Goal: Information Seeking & Learning: Learn about a topic

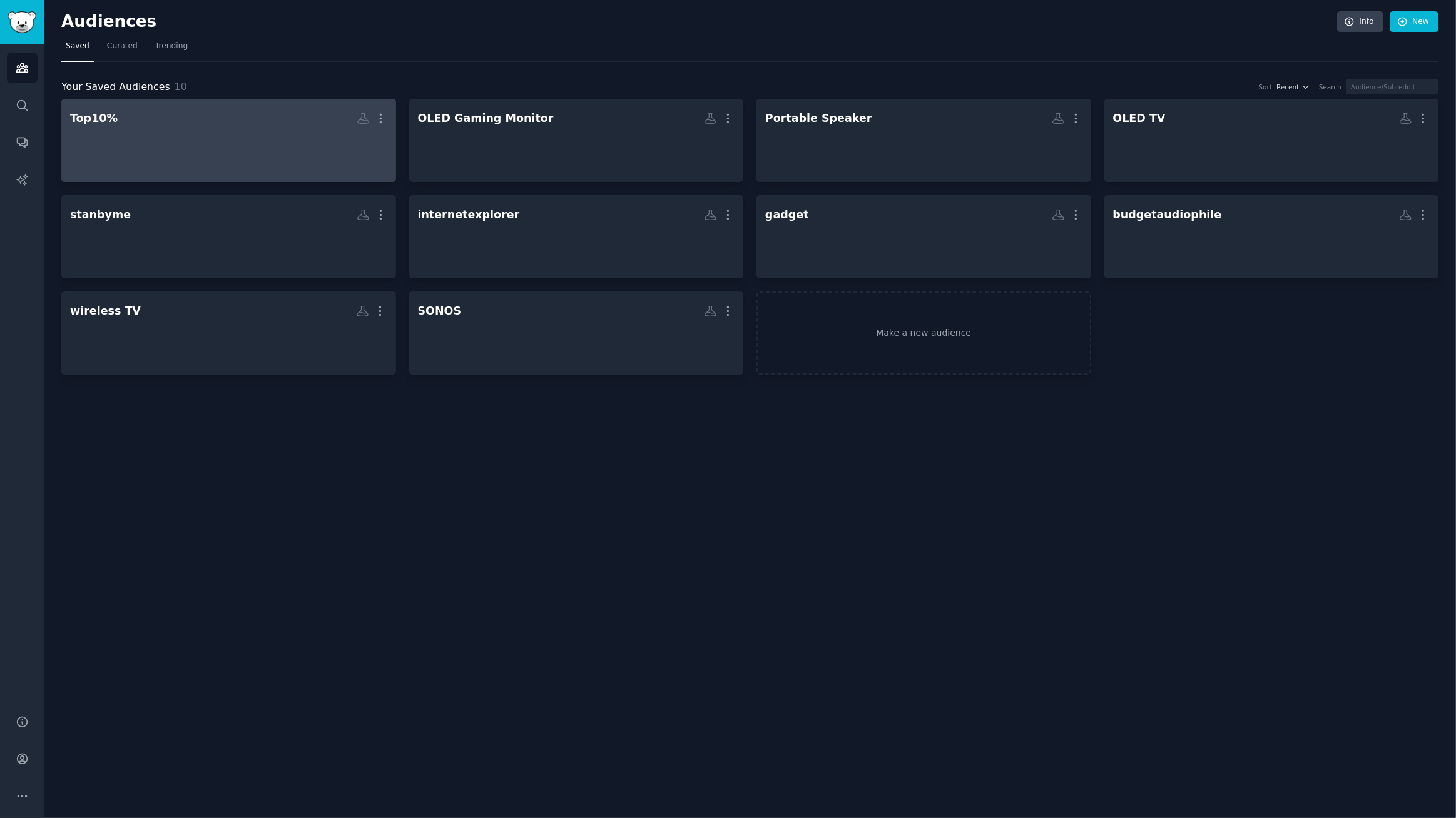
click at [204, 126] on h2 "Top10% Custom Audience More" at bounding box center [228, 118] width 317 height 22
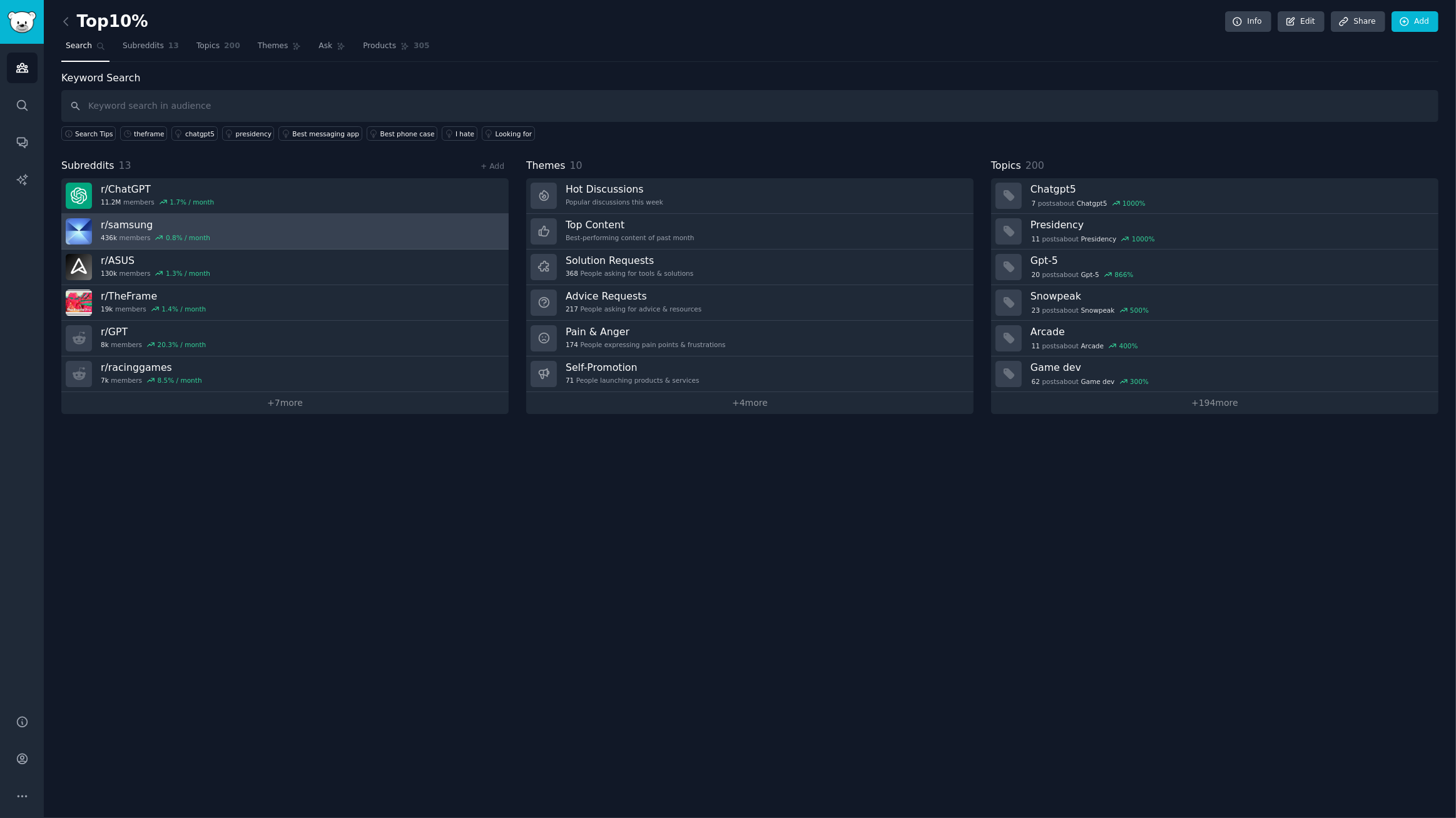
click at [130, 225] on h3 "r/ samsung" at bounding box center [155, 225] width 109 height 13
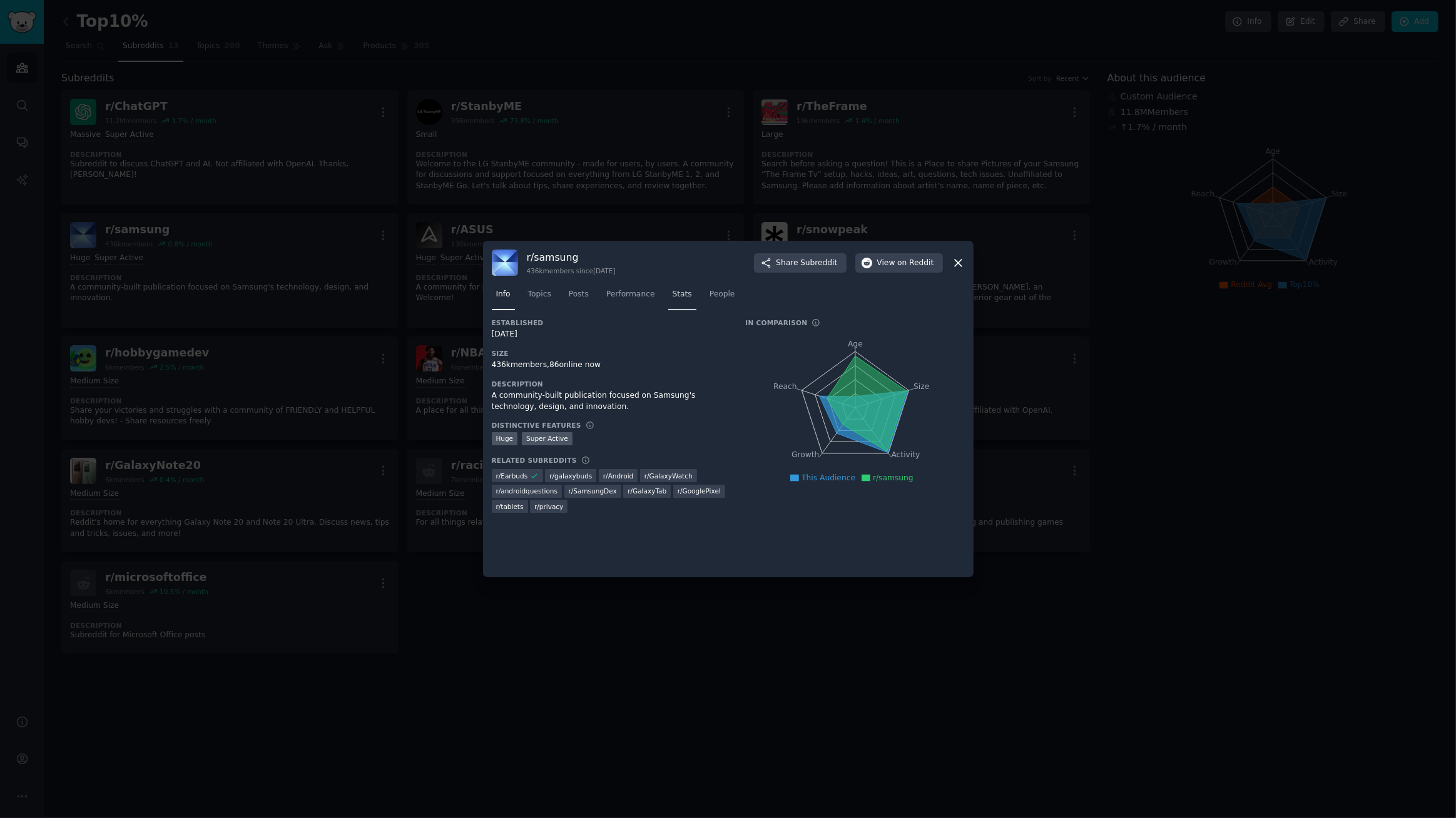
click at [680, 297] on link "Stats" at bounding box center [682, 297] width 28 height 26
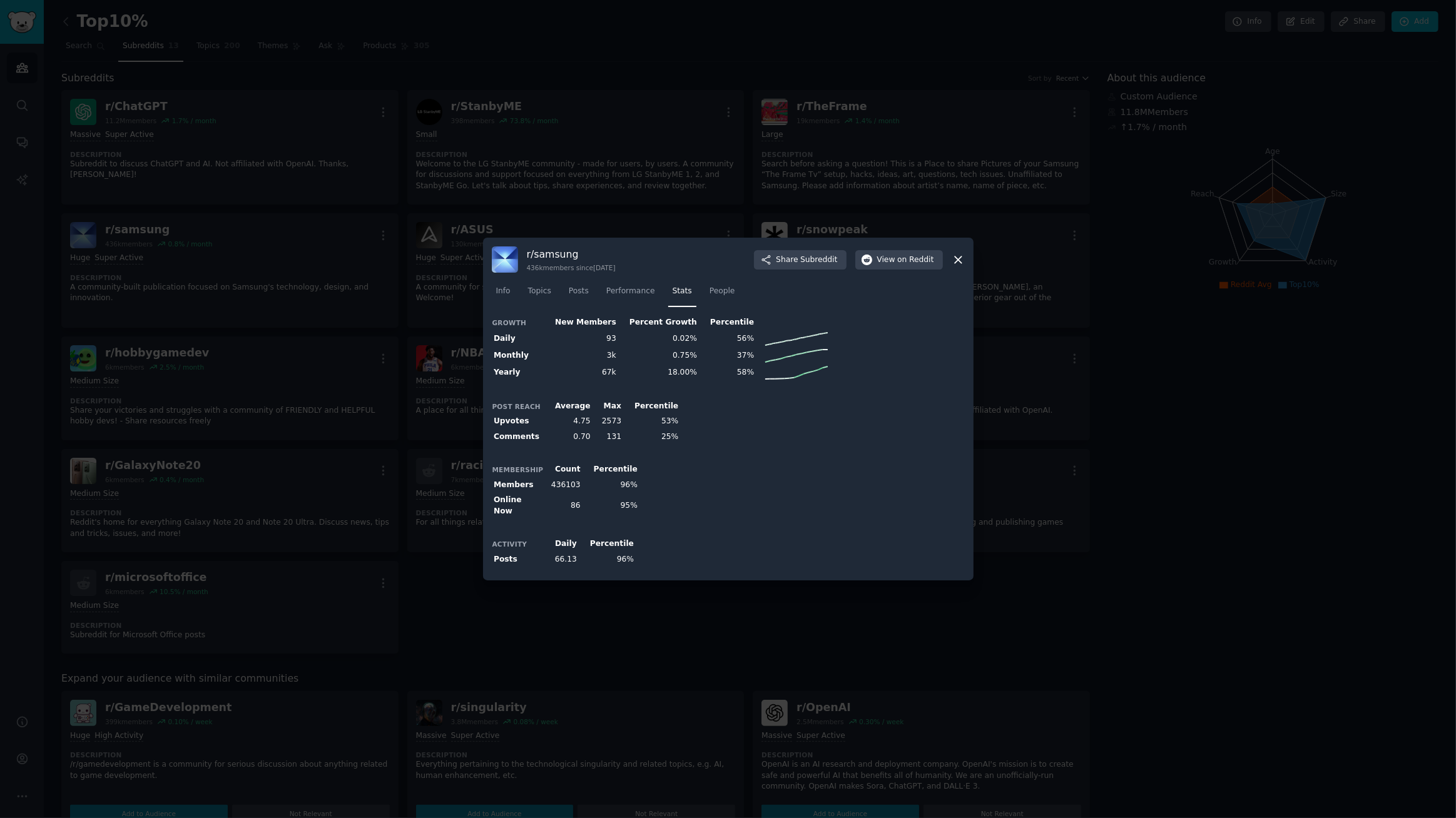
click at [663, 67] on div at bounding box center [728, 409] width 1456 height 818
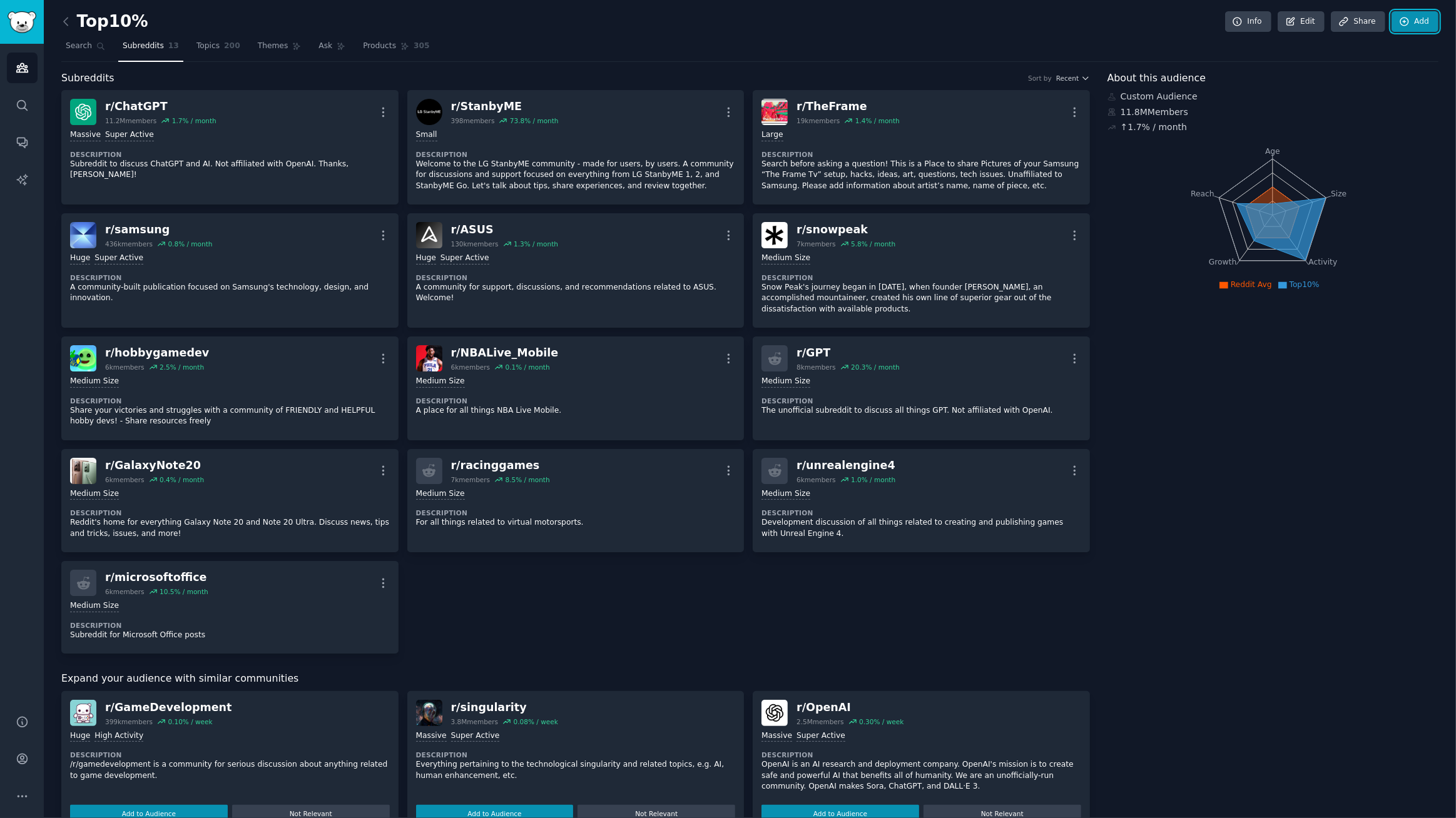
click at [1404, 20] on icon at bounding box center [1404, 22] width 11 height 11
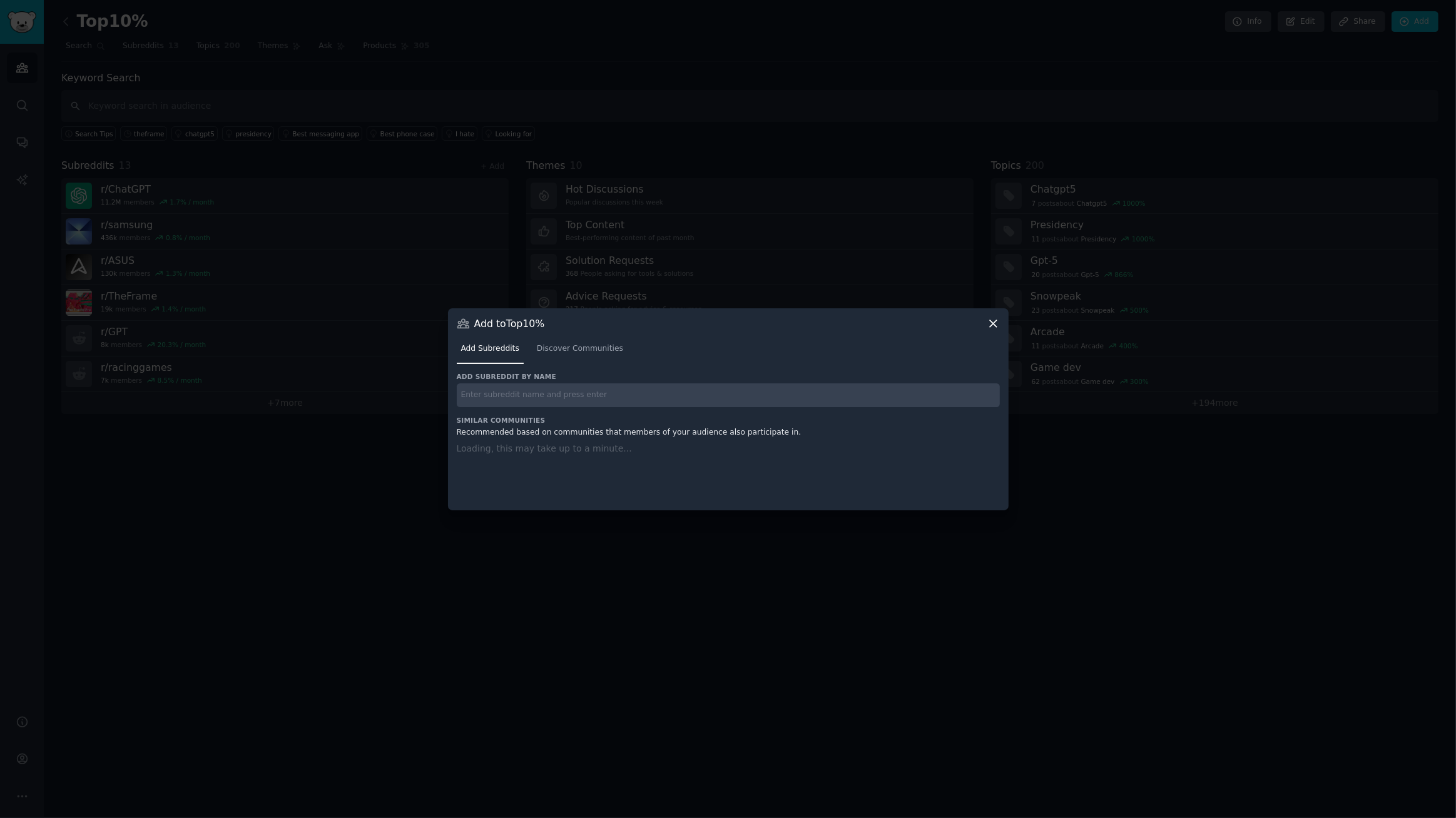
click at [711, 391] on input "text" at bounding box center [728, 395] width 543 height 24
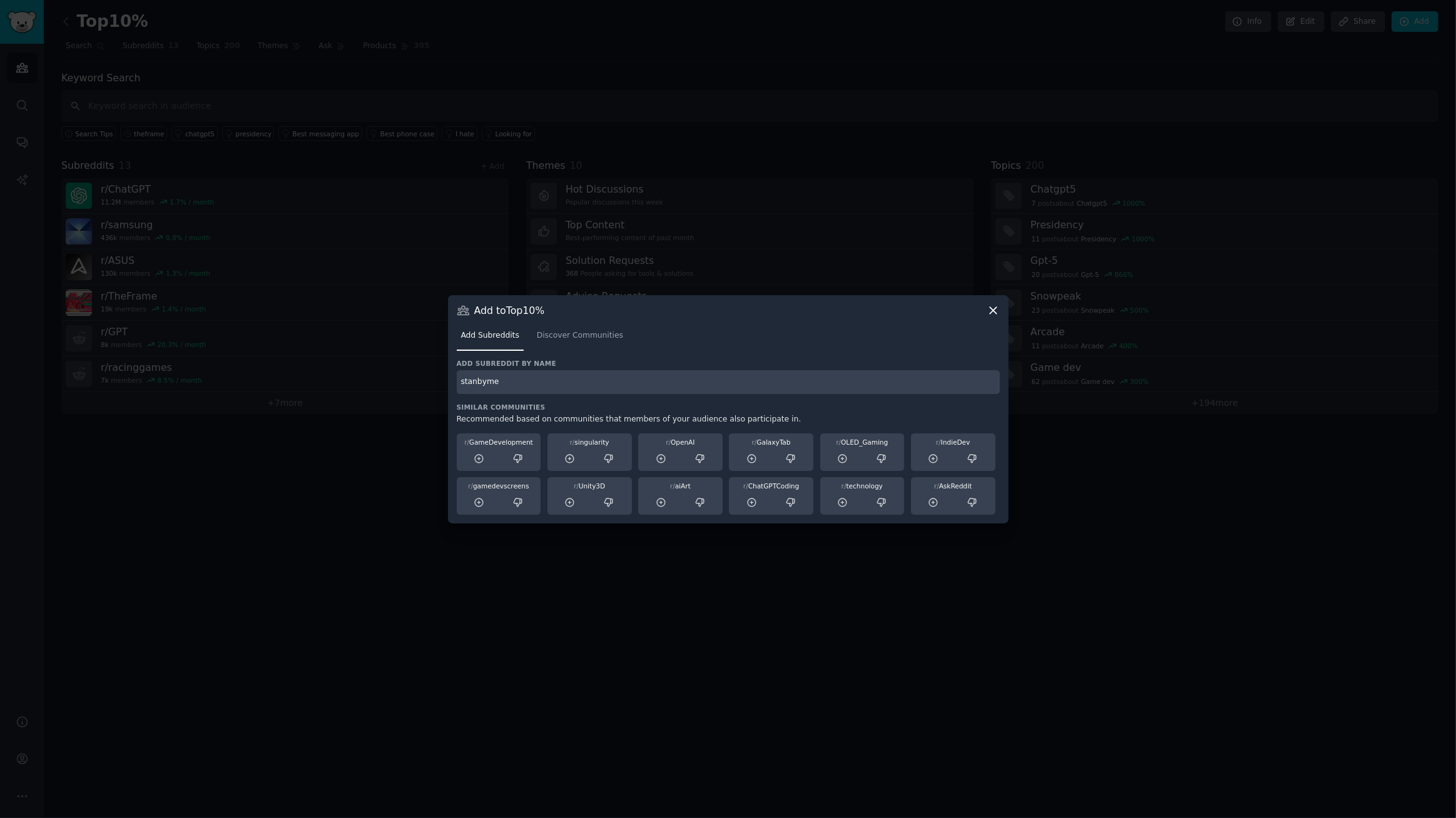
type input "stanbyme"
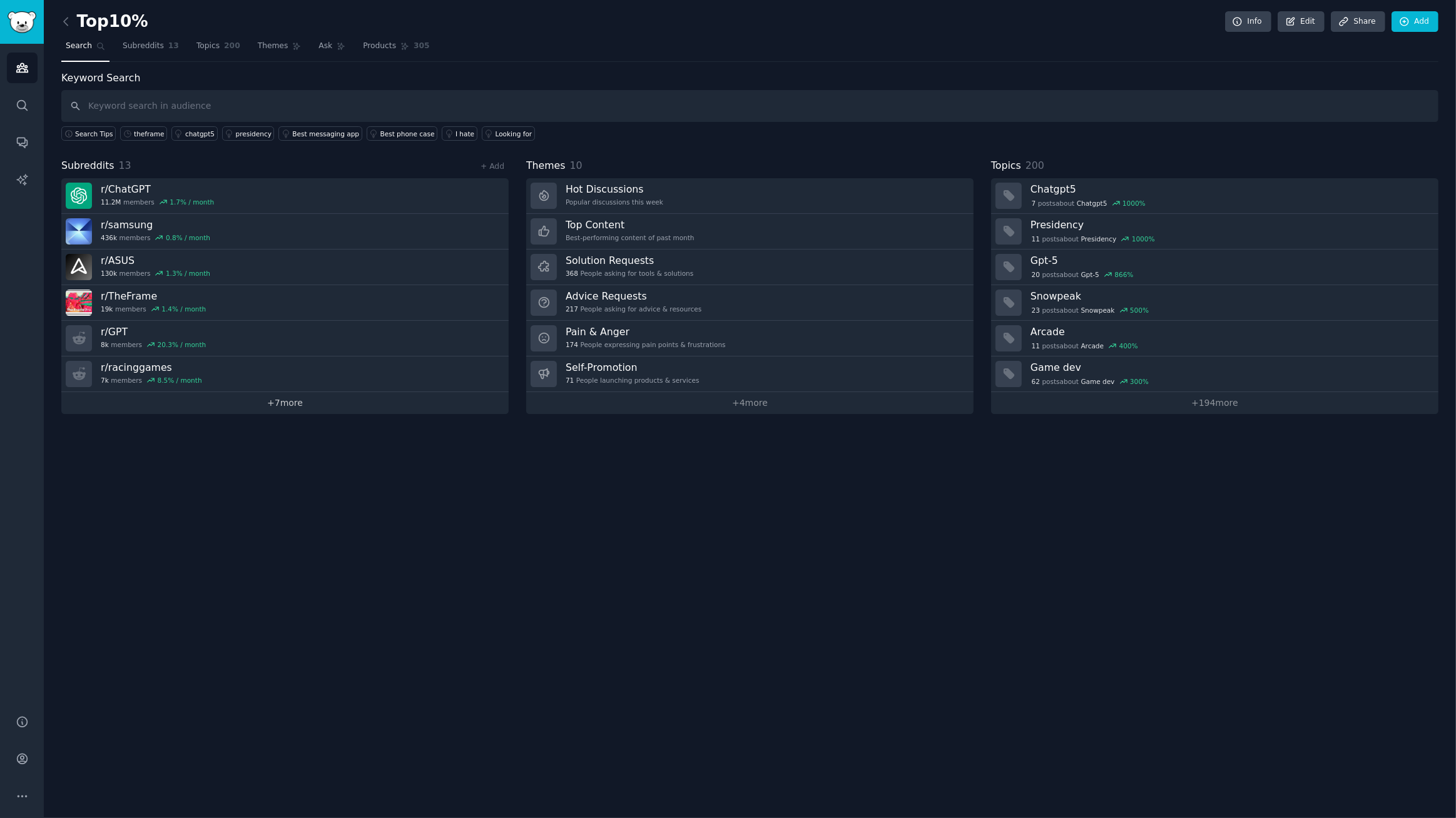
click at [296, 410] on link "+ 7 more" at bounding box center [285, 402] width 447 height 22
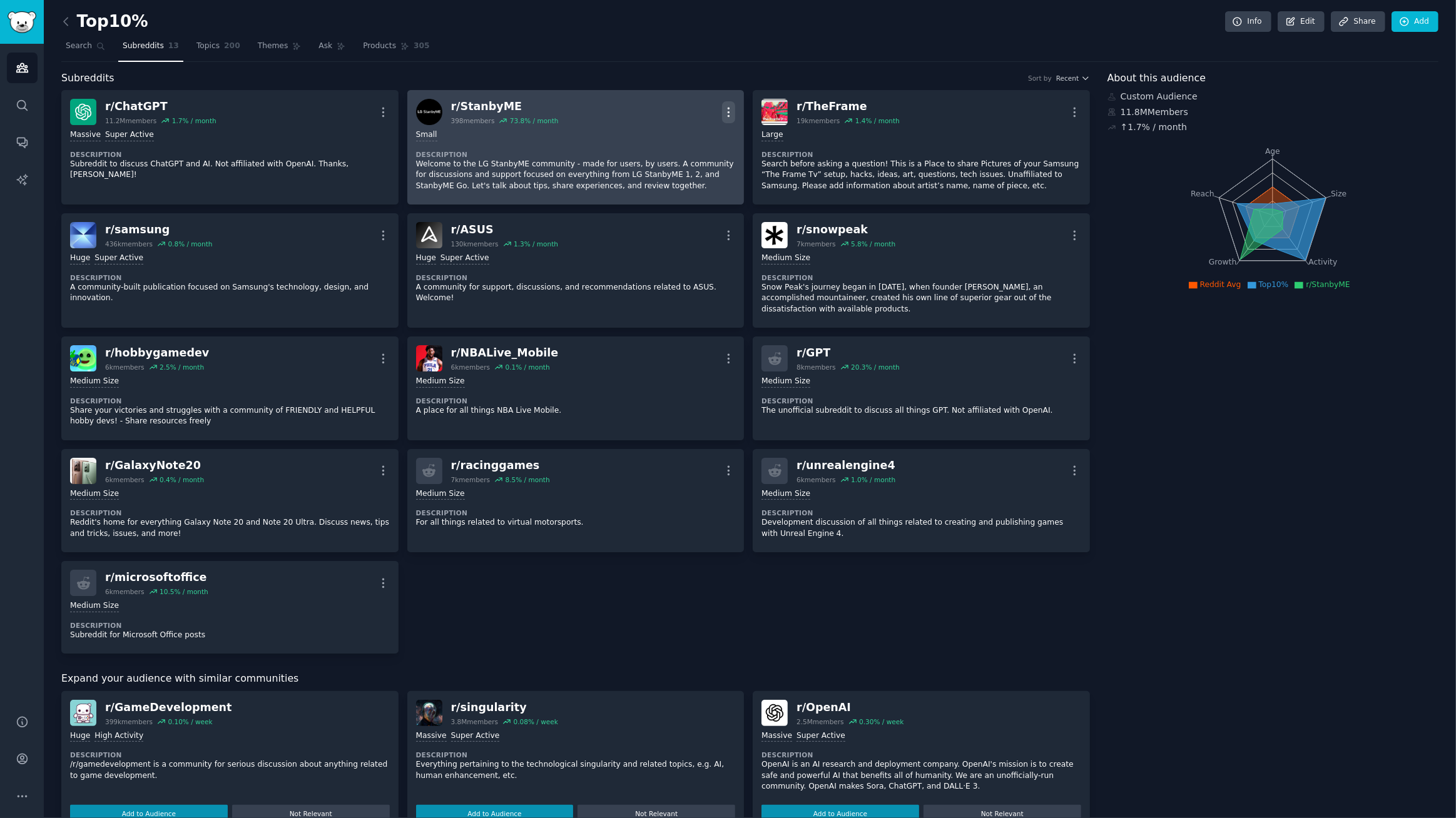
click at [729, 106] on icon "button" at bounding box center [728, 112] width 13 height 13
click at [675, 117] on p "View" at bounding box center [676, 116] width 21 height 13
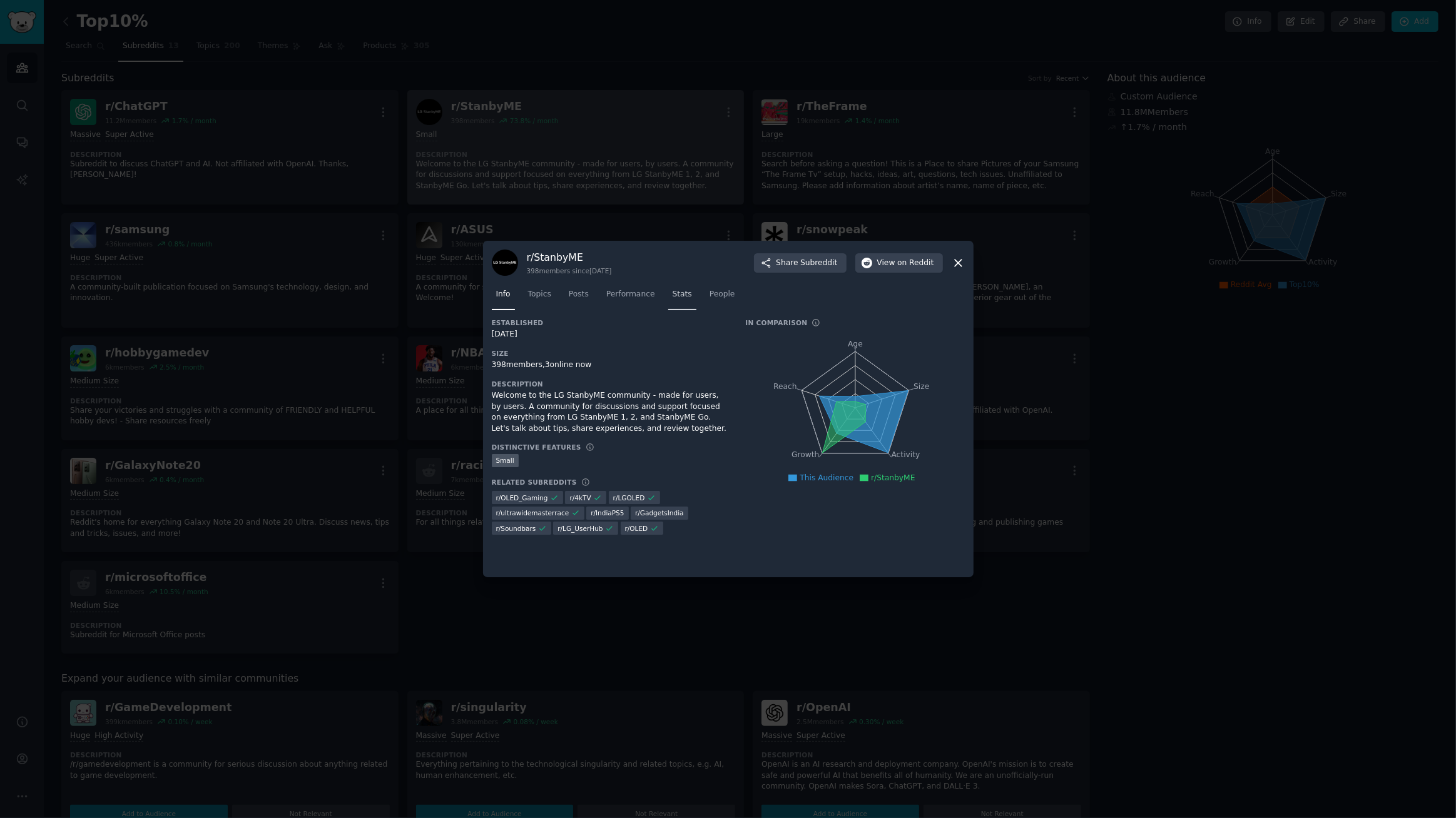
click at [672, 295] on span "Stats" at bounding box center [682, 294] width 20 height 11
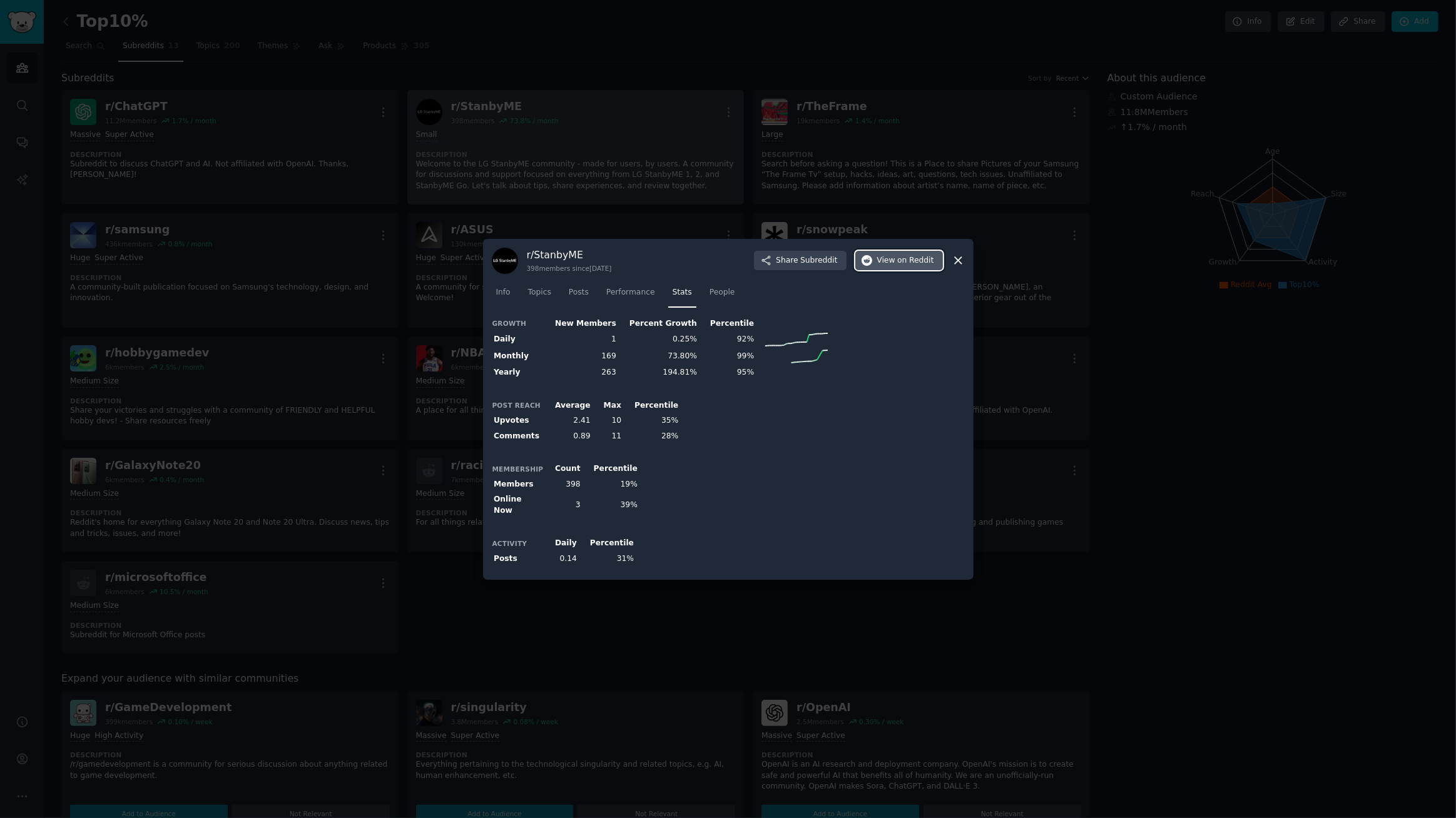
click at [895, 265] on span "View on Reddit" at bounding box center [906, 261] width 57 height 11
click at [713, 220] on div at bounding box center [728, 409] width 1456 height 818
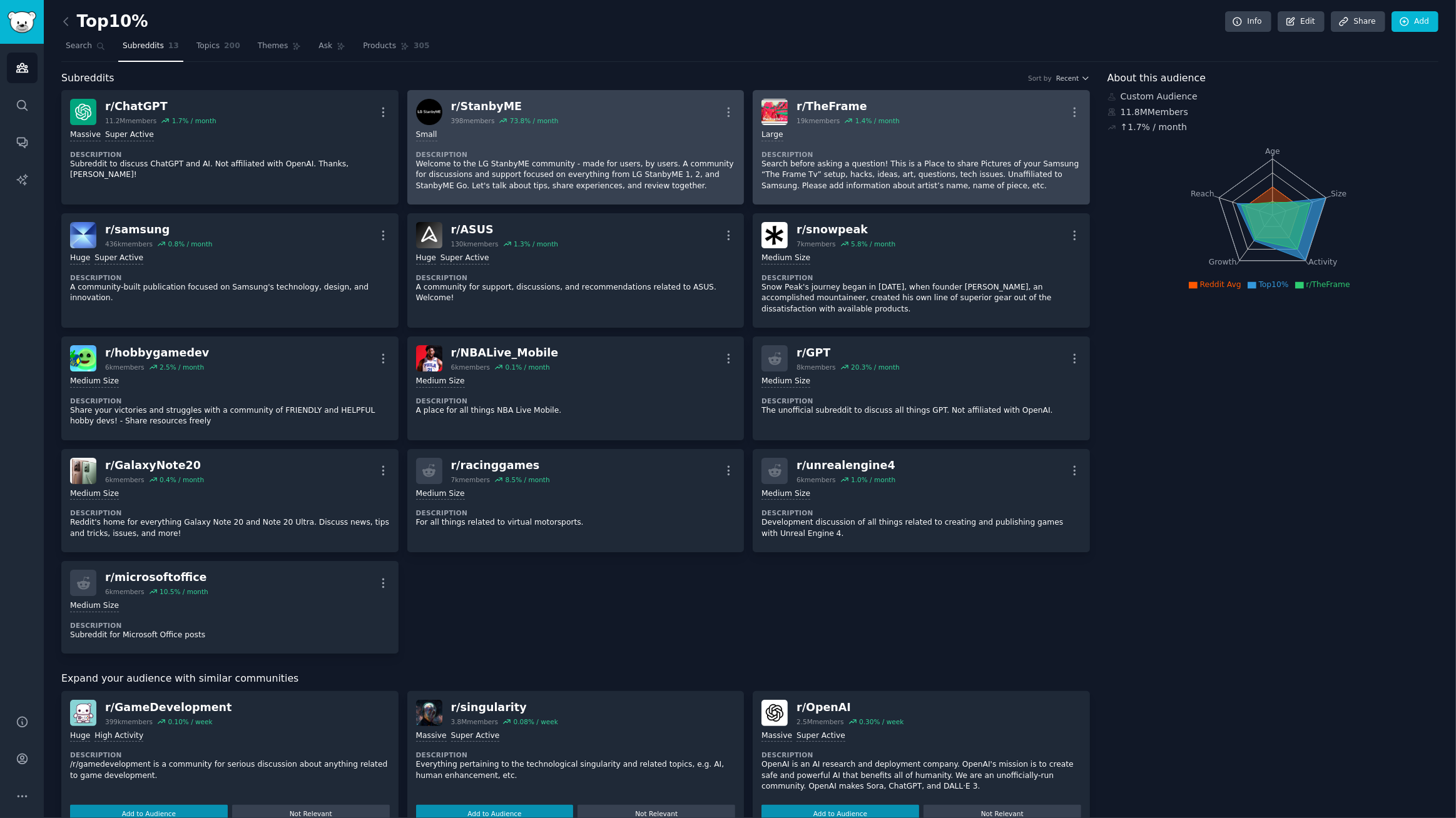
click at [837, 106] on div "r/ TheFrame" at bounding box center [848, 107] width 103 height 15
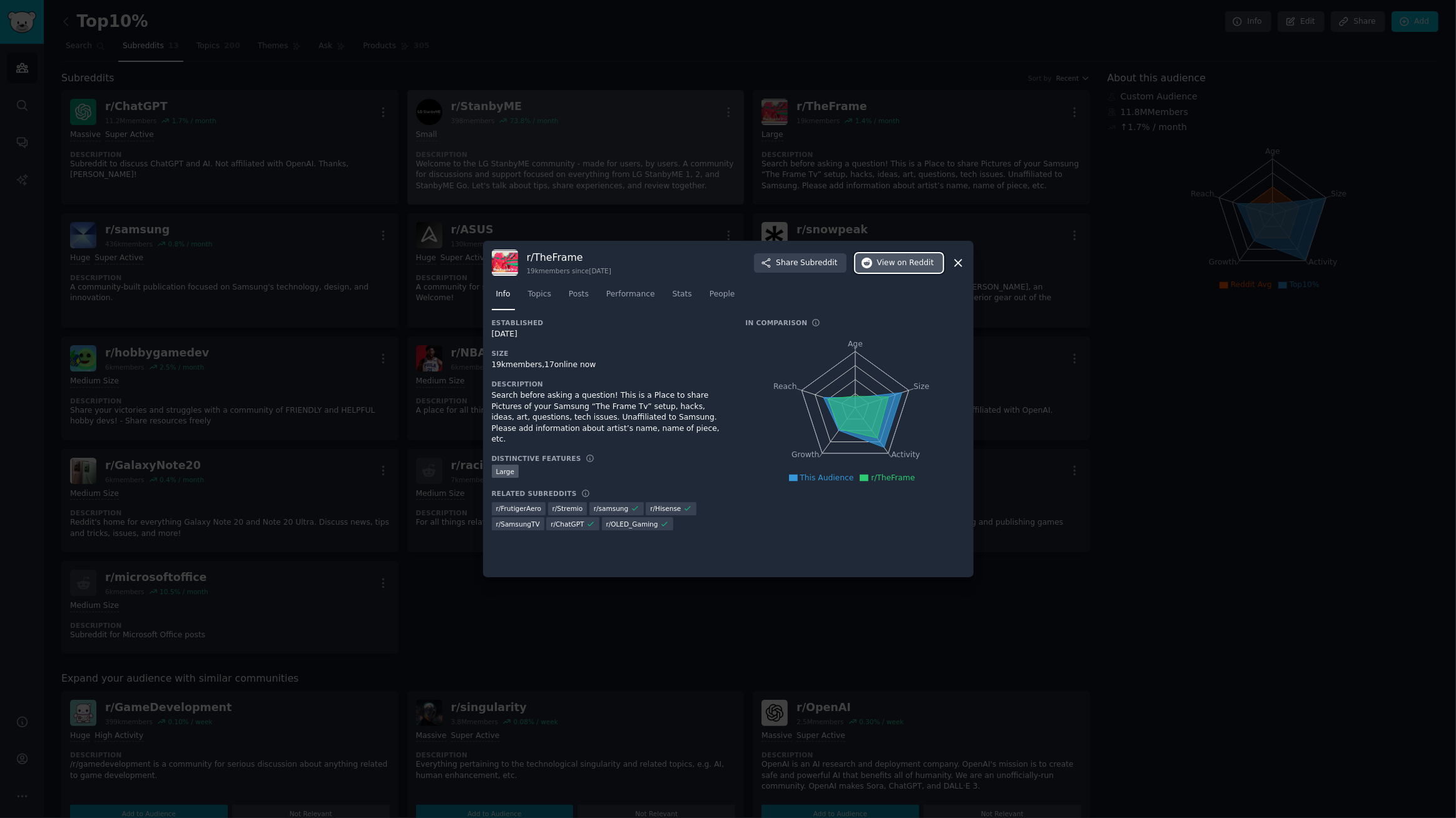
click at [913, 265] on span "on Reddit" at bounding box center [915, 264] width 36 height 11
click at [672, 295] on span "Stats" at bounding box center [682, 294] width 20 height 11
